Goal: Task Accomplishment & Management: Manage account settings

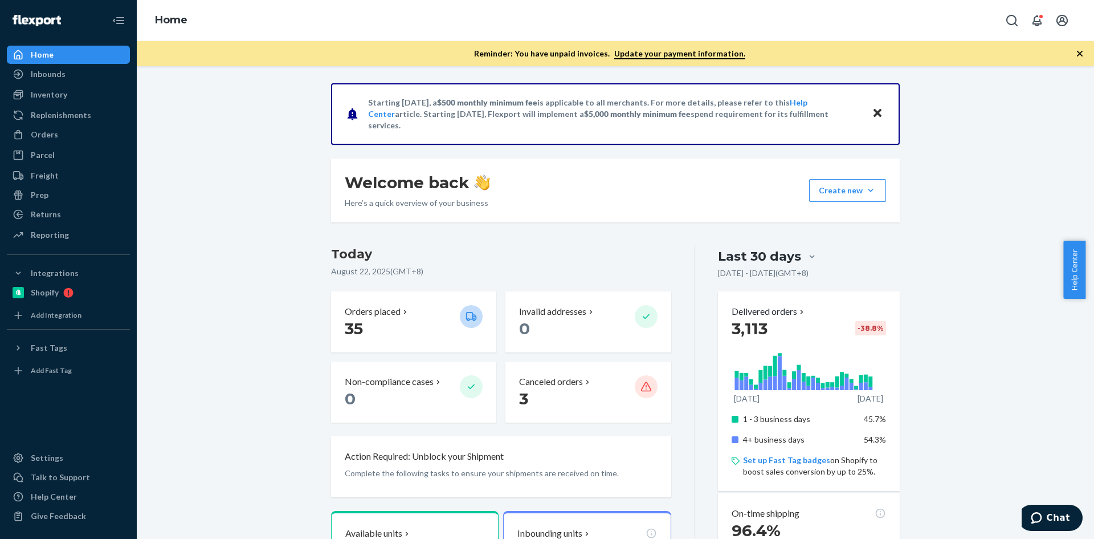
drag, startPoint x: 68, startPoint y: 140, endPoint x: 131, endPoint y: 141, distance: 63.3
click at [68, 140] on div "Orders" at bounding box center [68, 135] width 121 height 16
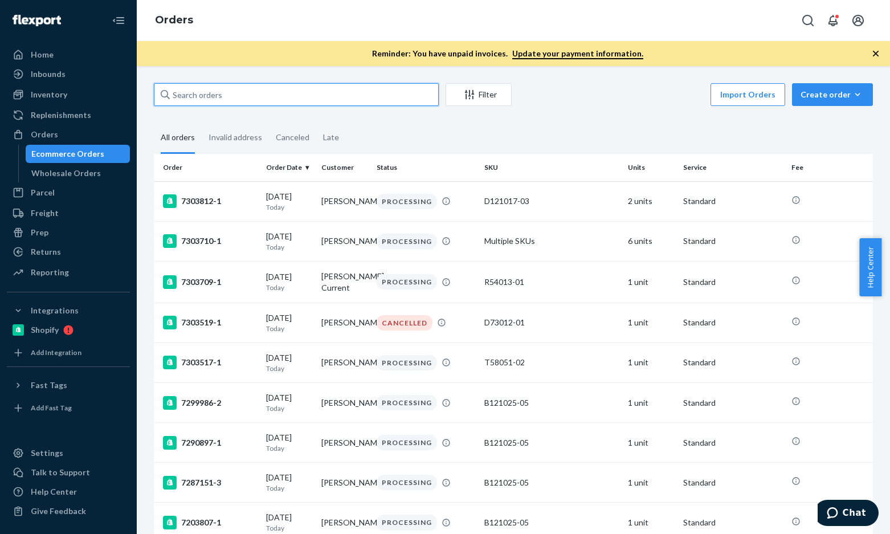
click at [236, 95] on input "text" at bounding box center [296, 94] width 285 height 23
paste input "[PERSON_NAME]"
type input "[PERSON_NAME]"
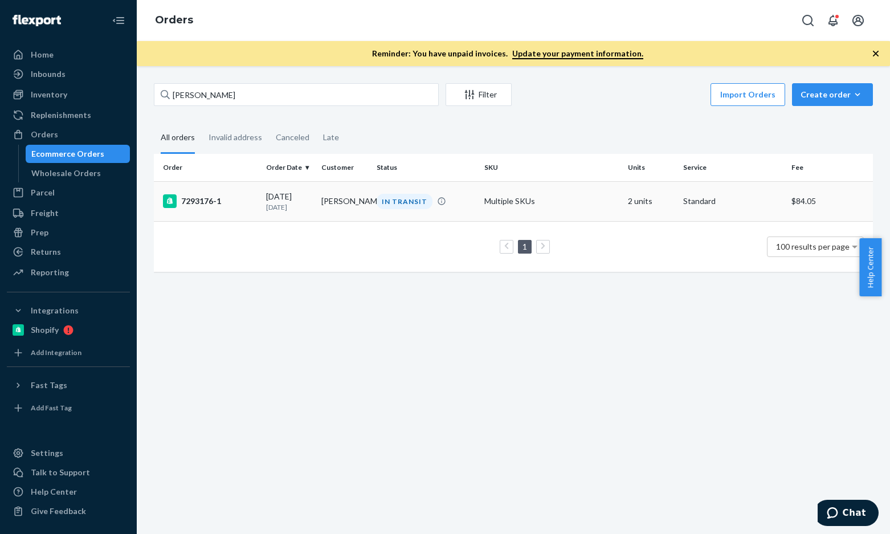
click at [212, 202] on div "7293176-1" at bounding box center [210, 201] width 94 height 14
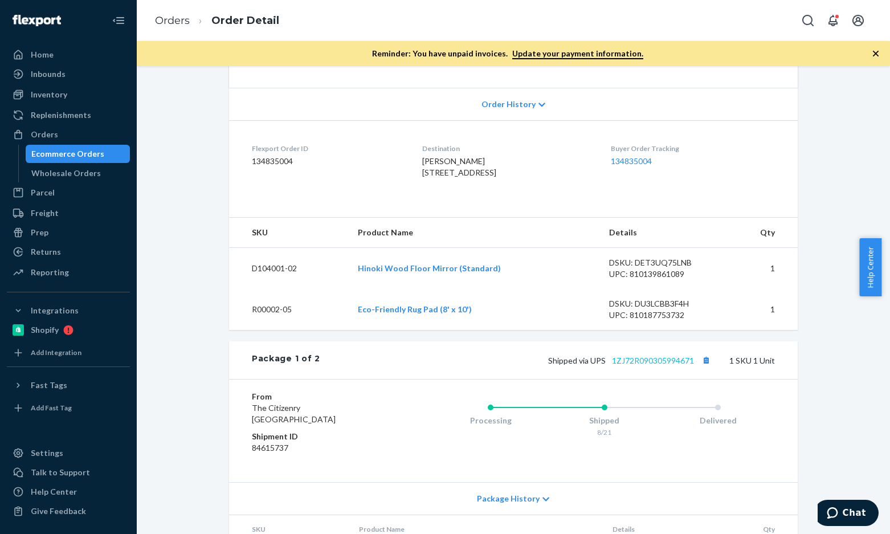
scroll to position [280, 0]
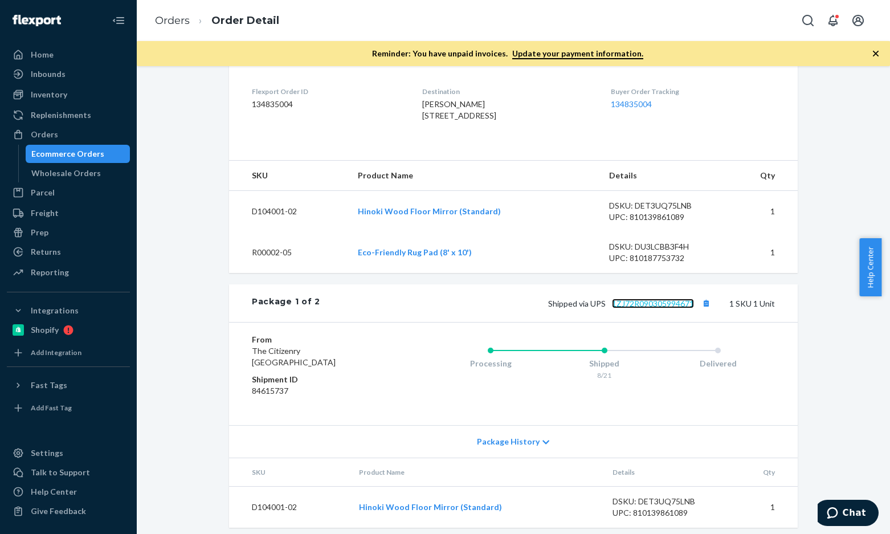
click at [638, 308] on link "1ZJ72R090305994671" at bounding box center [653, 304] width 82 height 10
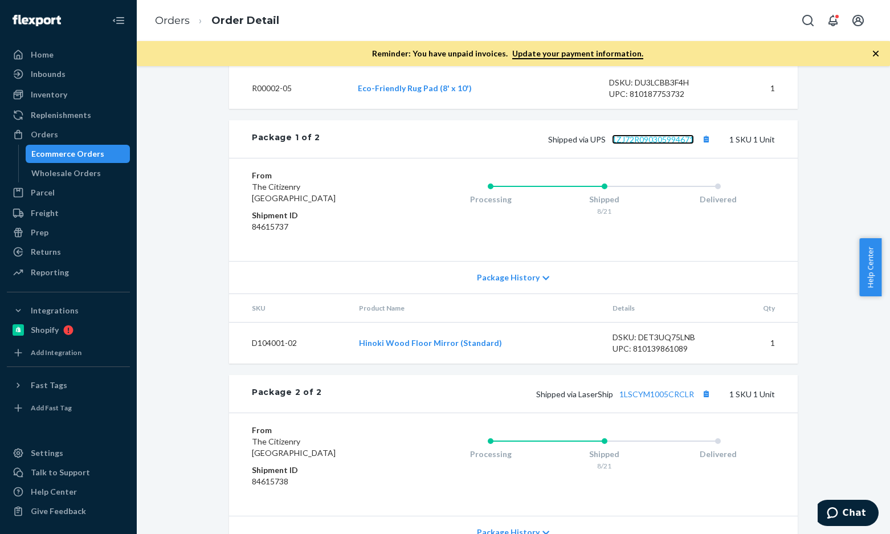
scroll to position [451, 0]
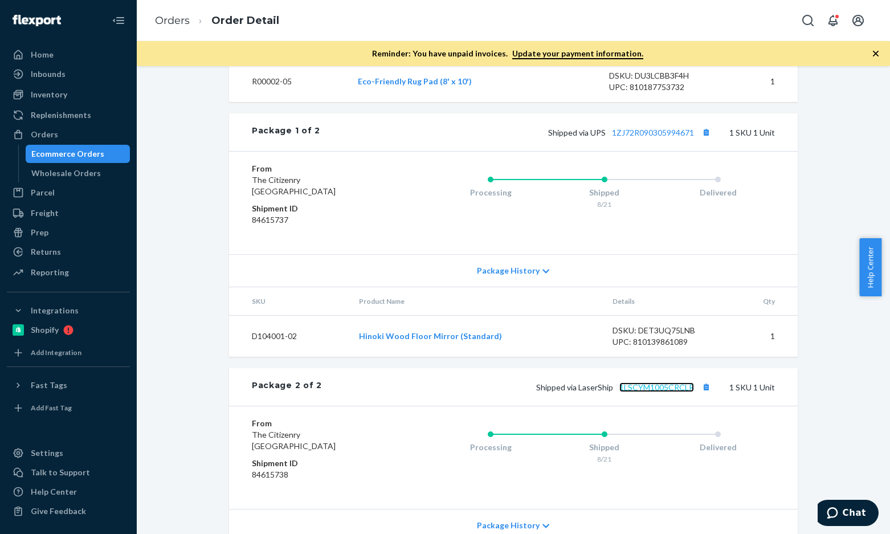
click at [662, 392] on link "1LSCYM1005CRCLR" at bounding box center [656, 387] width 75 height 10
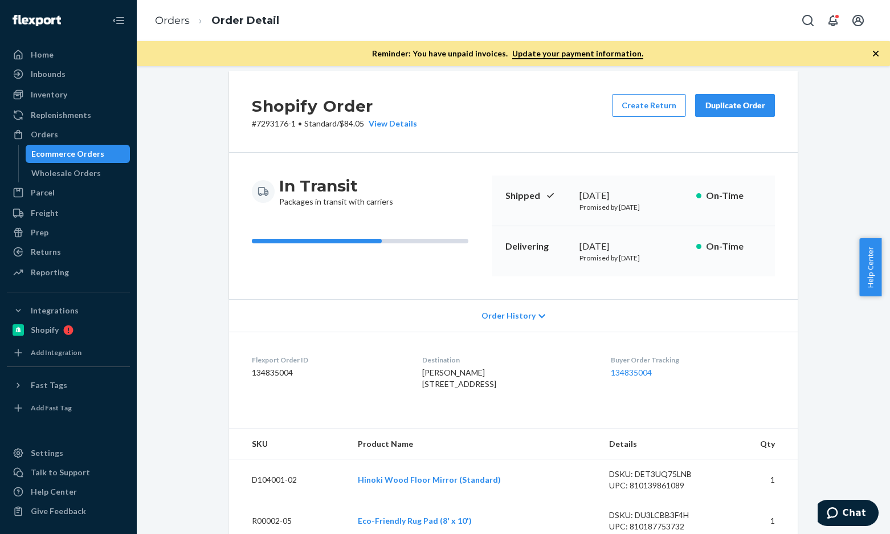
scroll to position [0, 0]
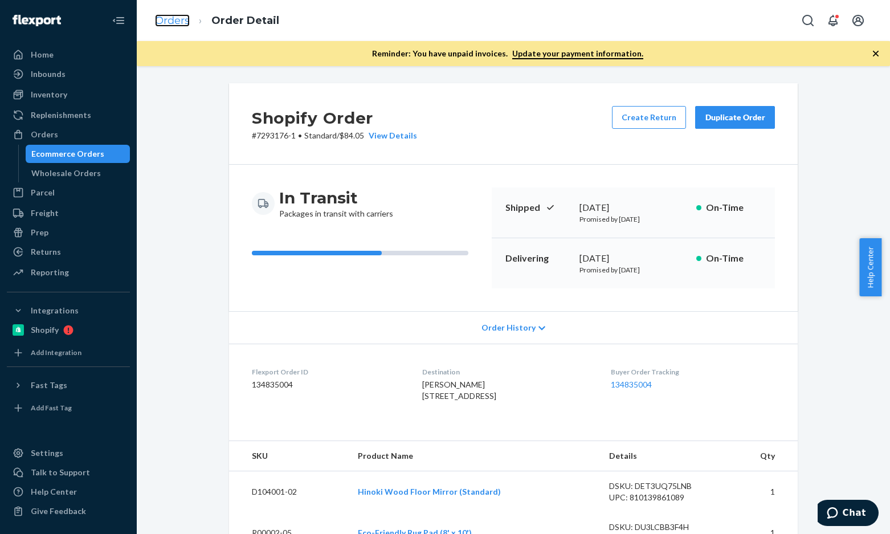
click at [168, 22] on link "Orders" at bounding box center [172, 20] width 35 height 13
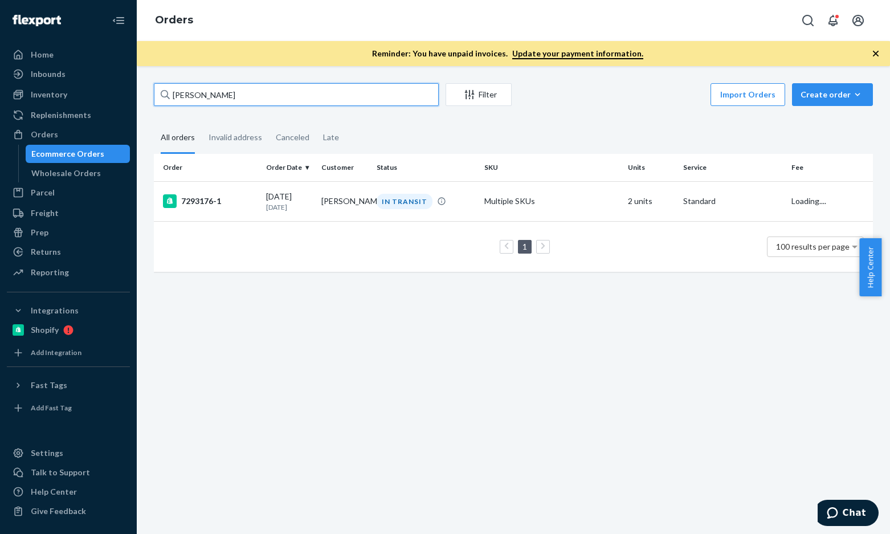
click at [256, 100] on input "[PERSON_NAME]" at bounding box center [296, 94] width 285 height 23
paste input "[PERSON_NAME]"
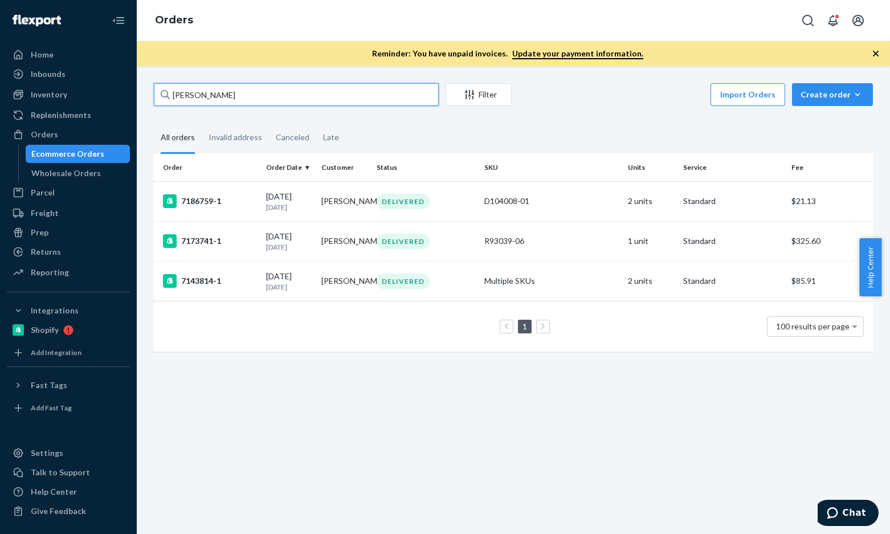
paste input "[PERSON_NAME] Cas"
type input "[PERSON_NAME]"
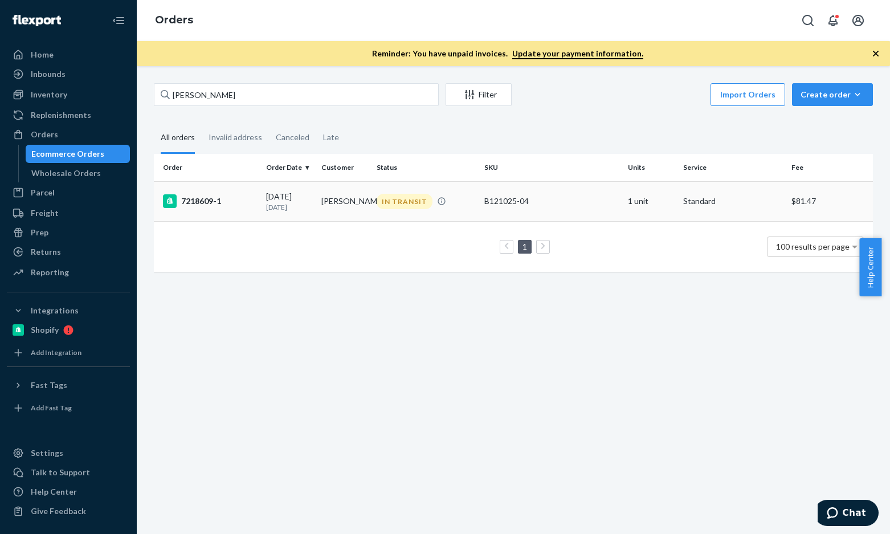
click at [205, 206] on div "7218609-1" at bounding box center [210, 201] width 94 height 14
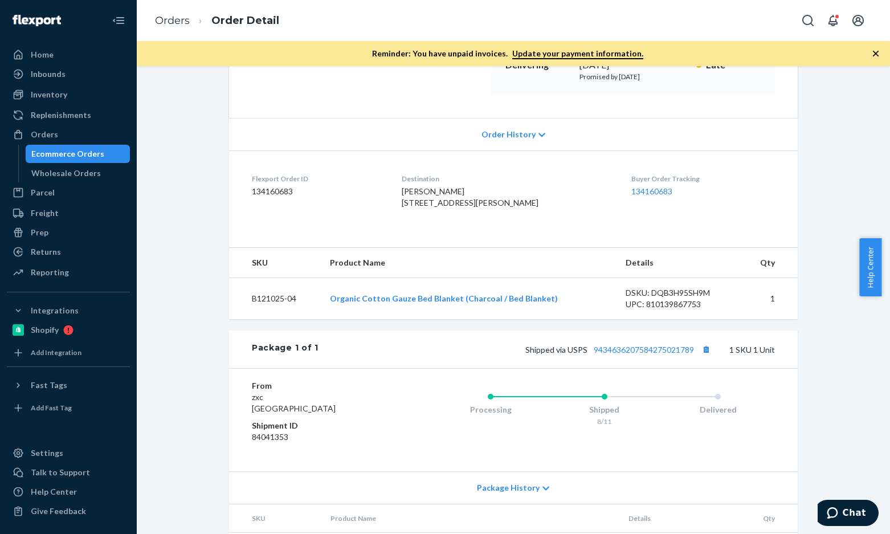
scroll to position [270, 0]
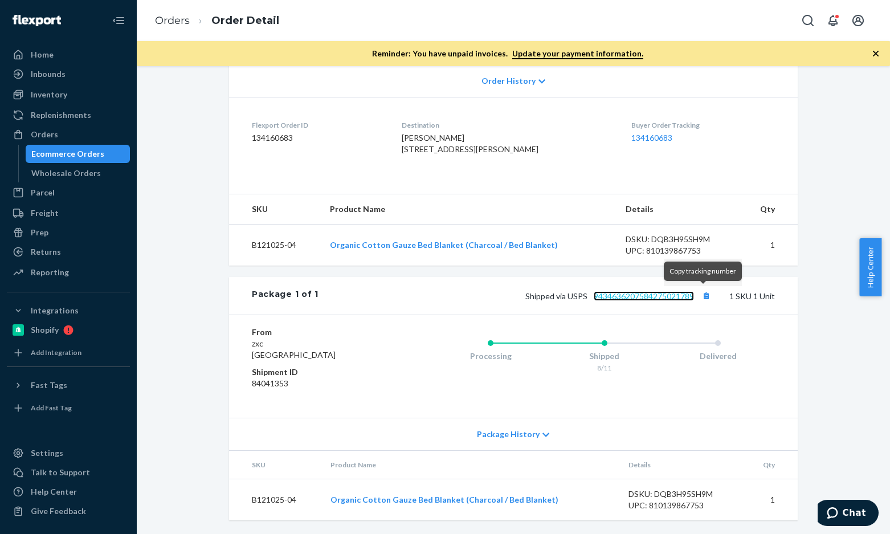
click at [658, 297] on link "9434636207584275021789" at bounding box center [644, 296] width 100 height 10
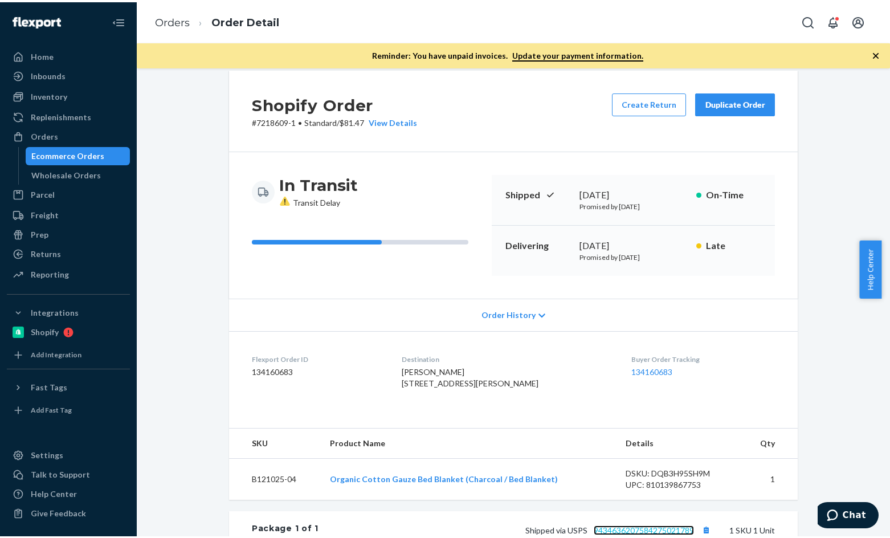
scroll to position [0, 0]
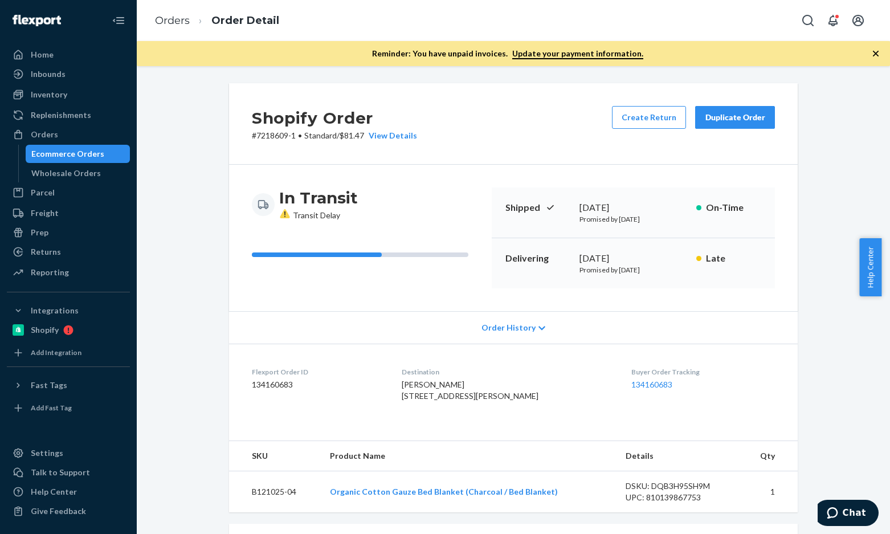
click at [180, 27] on li "Orders" at bounding box center [172, 21] width 35 height 15
click at [169, 19] on link "Orders" at bounding box center [172, 20] width 35 height 13
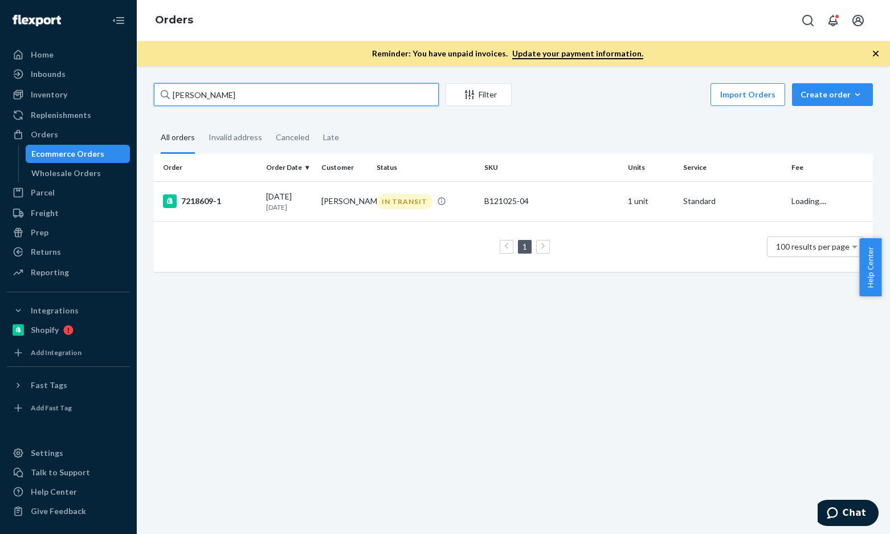
drag, startPoint x: 270, startPoint y: 104, endPoint x: 320, endPoint y: 109, distance: 49.8
click at [270, 104] on input "[PERSON_NAME]" at bounding box center [296, 94] width 285 height 23
paste input "[PERSON_NAME]"
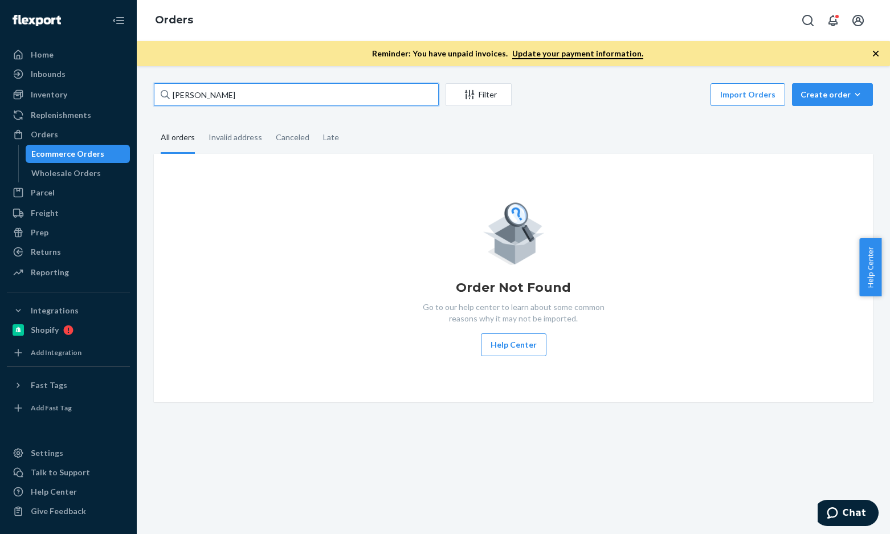
paste input "[PERSON_NAME]"
click at [260, 101] on input "[PERSON_NAME]" at bounding box center [296, 94] width 285 height 23
click at [254, 91] on input "[PERSON_NAME]" at bounding box center [296, 94] width 285 height 23
paste input "[PERSON_NAME]"
type input "[PERSON_NAME]"
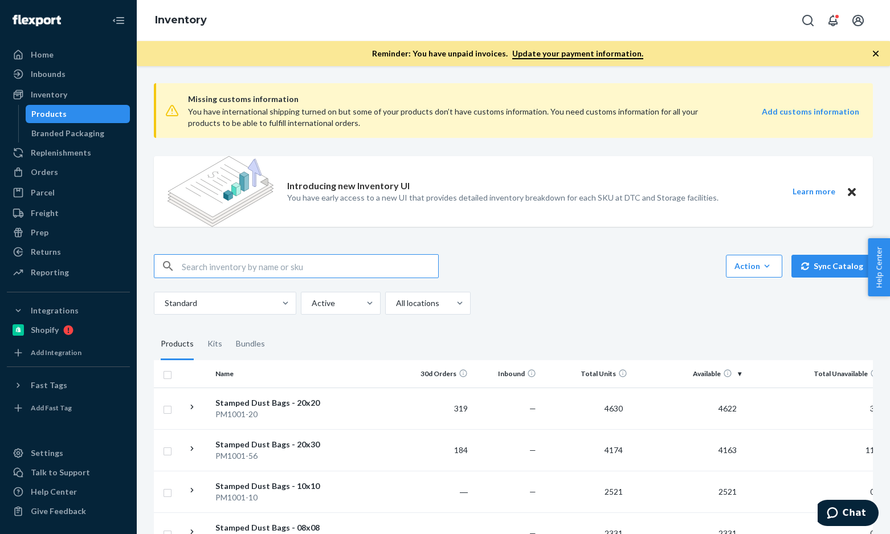
paste input "P56017-01"
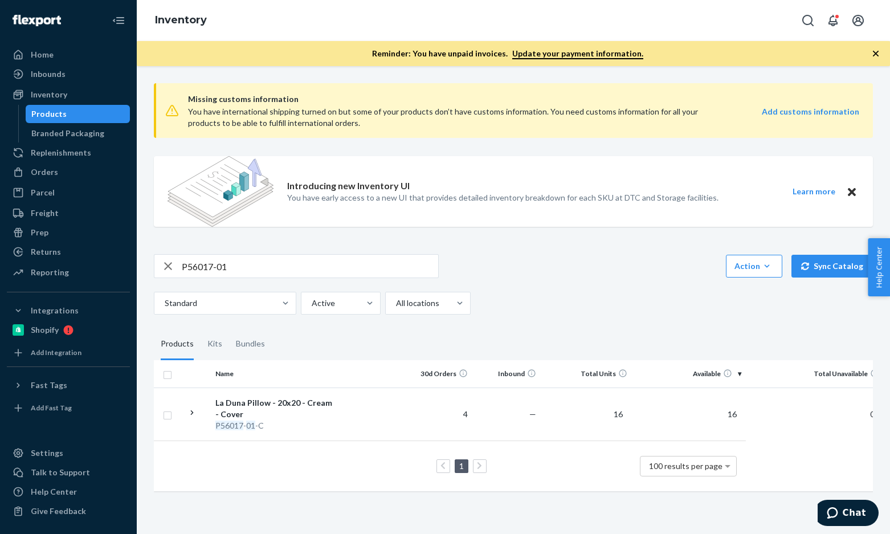
click at [206, 264] on input "P56017-01" at bounding box center [310, 266] width 256 height 23
paste input "74"
click at [247, 276] on input "P56074-01" at bounding box center [310, 266] width 256 height 23
paste input "M1001-6"
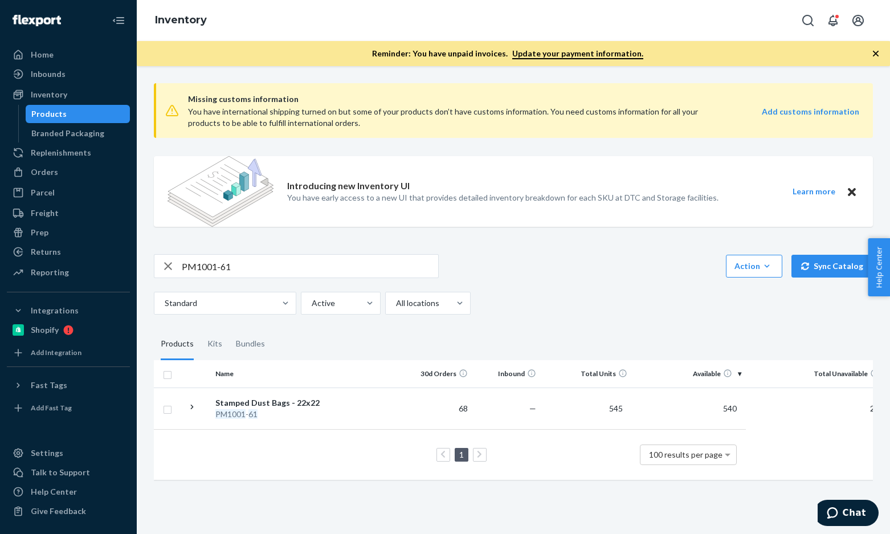
click at [271, 272] on input "PM1001-61" at bounding box center [310, 266] width 256 height 23
paste input "56074-01-C"
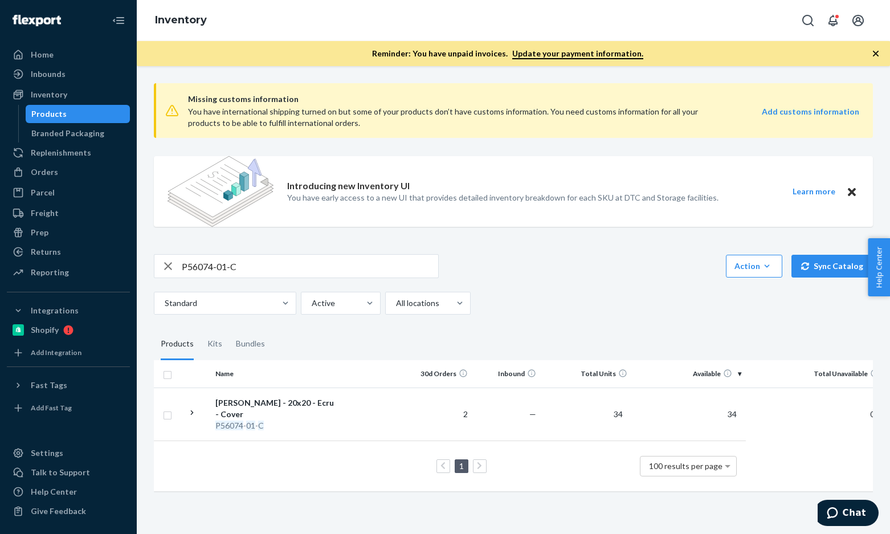
click at [261, 270] on input "P56074-01-C" at bounding box center [310, 266] width 256 height 23
paste input "20001-24"
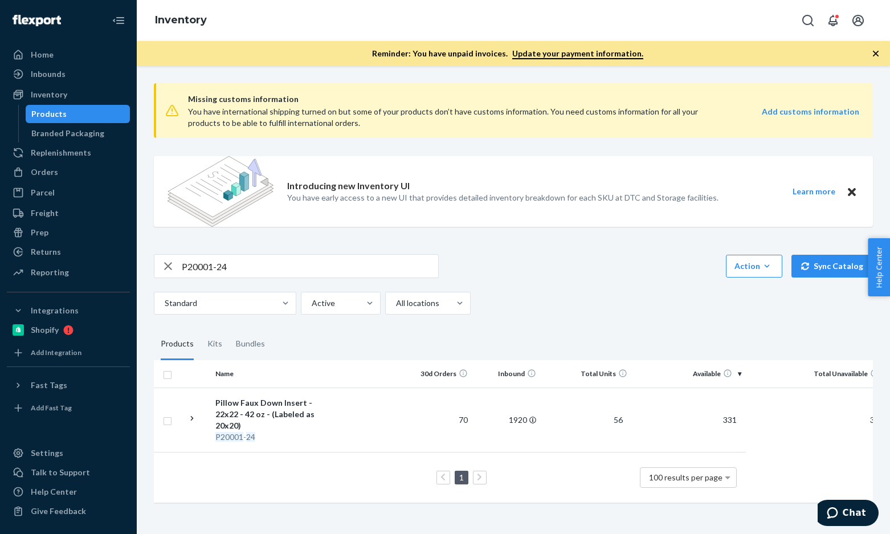
click at [270, 264] on input "P20001-24" at bounding box center [310, 266] width 256 height 23
paste input "56017-01"
click at [250, 346] on div "Bundles" at bounding box center [250, 344] width 29 height 32
click at [229, 328] on input "Bundles" at bounding box center [229, 328] width 0 height 0
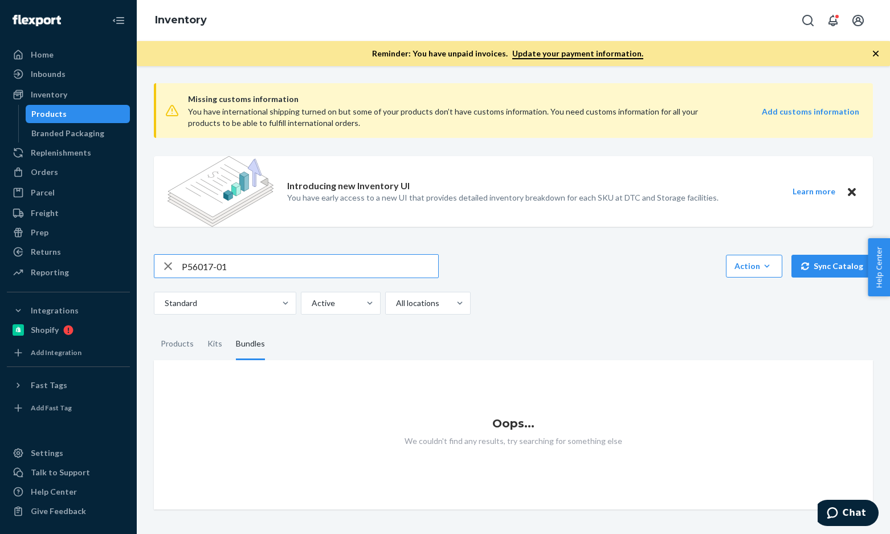
click at [300, 266] on input "P56017-01" at bounding box center [310, 266] width 256 height 23
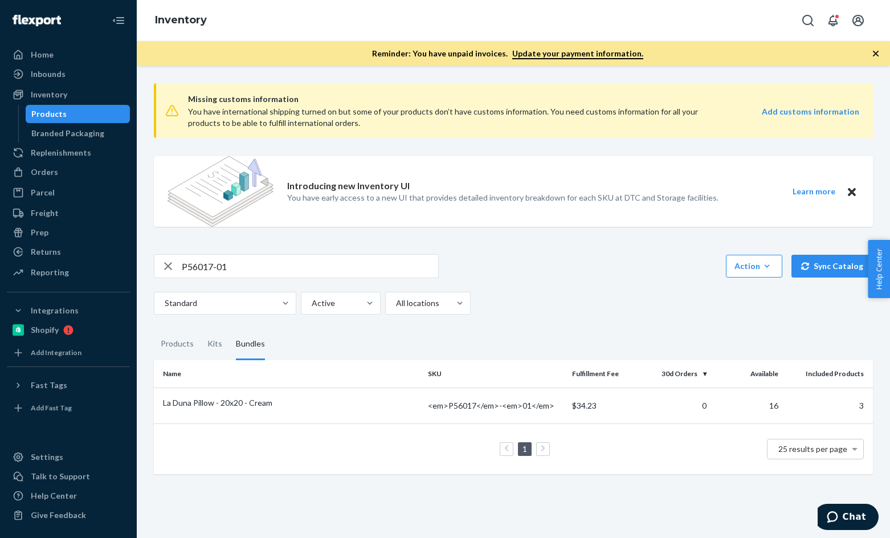
click at [222, 264] on input "P56017-01" at bounding box center [310, 266] width 256 height 23
paste input "B121026-13"
type input "B121026-13"
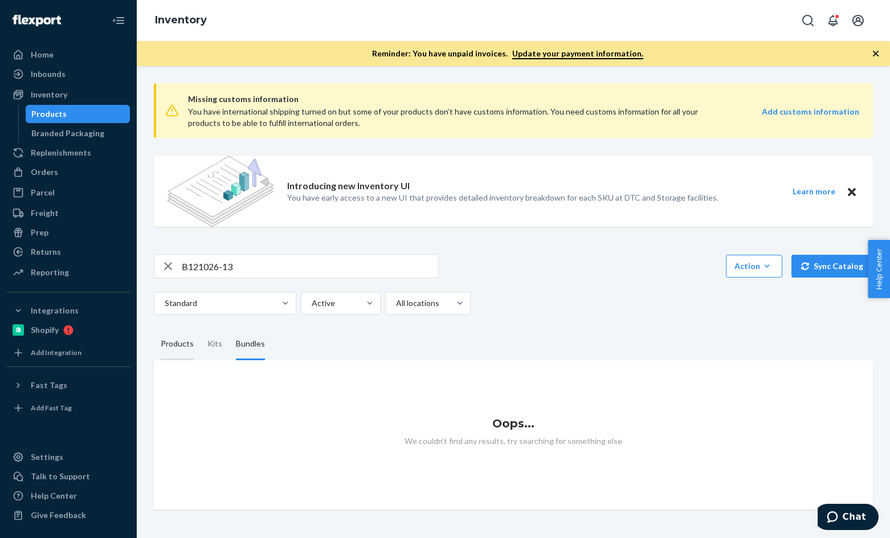
click at [172, 342] on div "Products" at bounding box center [177, 344] width 33 height 32
click at [154, 328] on input "Products" at bounding box center [154, 328] width 0 height 0
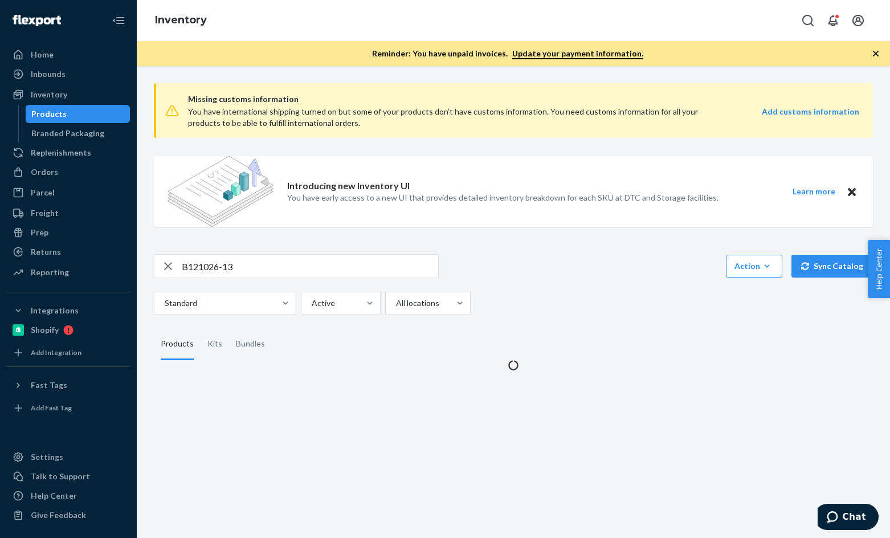
click at [244, 267] on input "B121026-13" at bounding box center [310, 266] width 256 height 23
